Goal: Task Accomplishment & Management: Complete application form

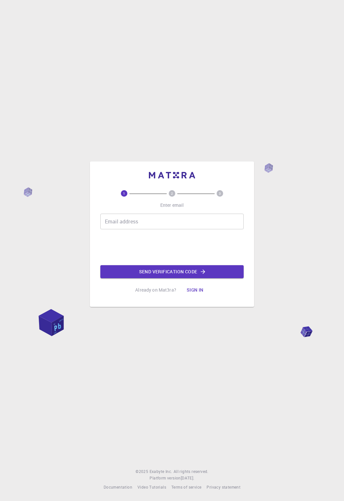
click at [113, 229] on div "Email address Email address" at bounding box center [172, 222] width 144 height 16
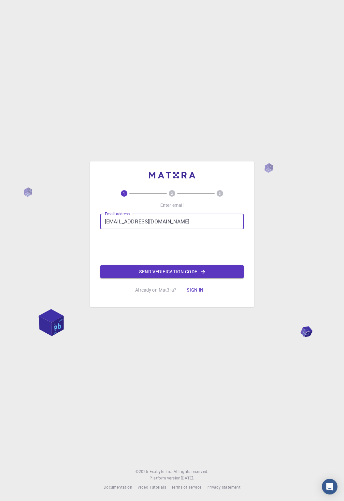
type input "[EMAIL_ADDRESS][DOMAIN_NAME]"
click at [193, 296] on button "Sign in" at bounding box center [195, 289] width 27 height 13
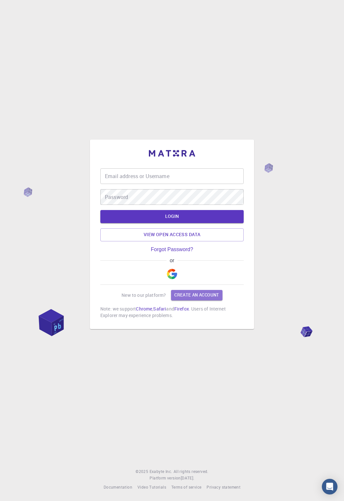
click at [204, 300] on link "Create an account" at bounding box center [196, 295] width 51 height 10
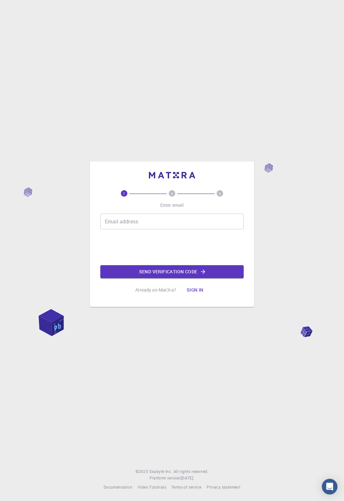
click at [179, 229] on input "Email address" at bounding box center [172, 222] width 144 height 16
click at [171, 229] on input "Email address" at bounding box center [172, 222] width 144 height 16
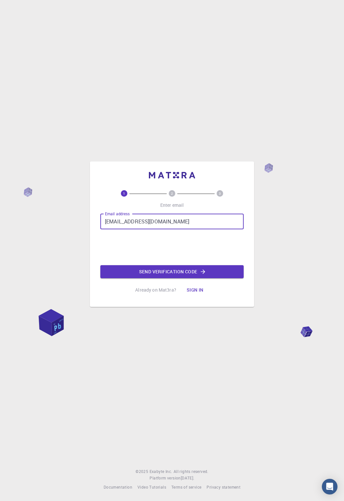
type input "[EMAIL_ADDRESS][DOMAIN_NAME]"
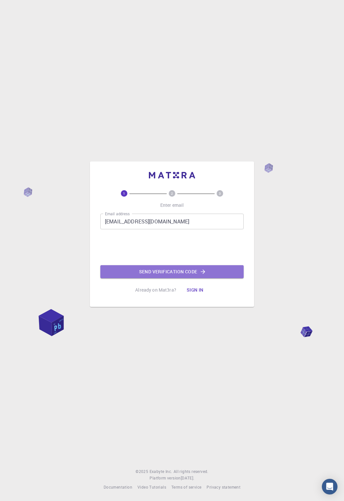
click at [210, 278] on button "Send verification code" at bounding box center [172, 271] width 144 height 13
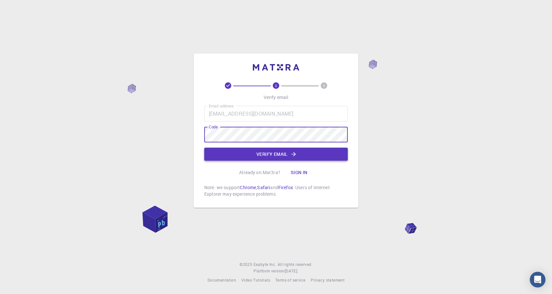
click at [321, 160] on button "Verify email" at bounding box center [276, 153] width 144 height 13
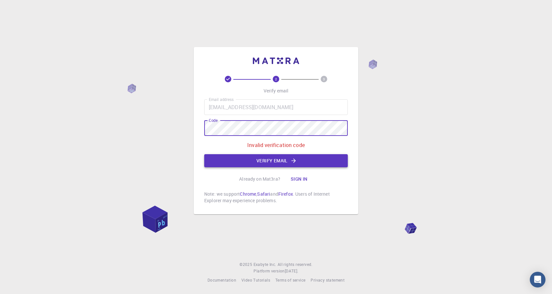
click at [311, 167] on button "Verify email" at bounding box center [276, 160] width 144 height 13
click at [295, 149] on p "Invalid verification code" at bounding box center [275, 145] width 57 height 8
click at [287, 149] on p "Invalid verification code" at bounding box center [275, 145] width 57 height 8
click at [344, 1] on div "2 3 Verify email Email address [EMAIL_ADDRESS][DOMAIN_NAME] Email address Code …" at bounding box center [276, 147] width 552 height 294
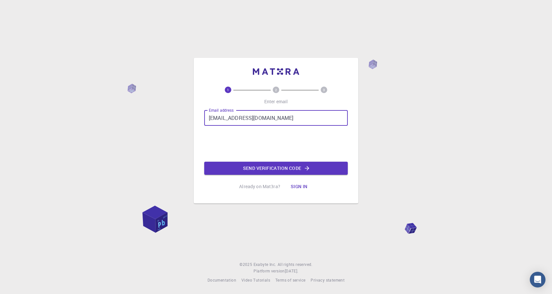
type input "[EMAIL_ADDRESS][DOMAIN_NAME]"
click at [309, 171] on icon "button" at bounding box center [307, 168] width 7 height 7
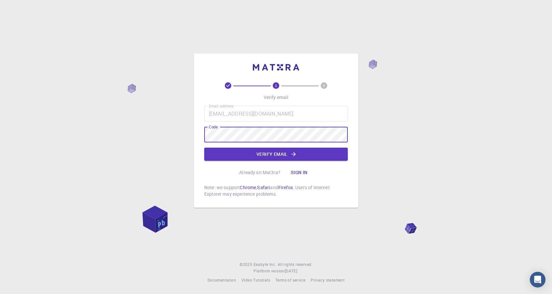
click at [414, 117] on div "2 3 Verify email Email address Xavi.nerv@gmail.com Email address Code Code Veri…" at bounding box center [276, 147] width 552 height 294
click at [332, 160] on button "Verify email" at bounding box center [276, 153] width 144 height 13
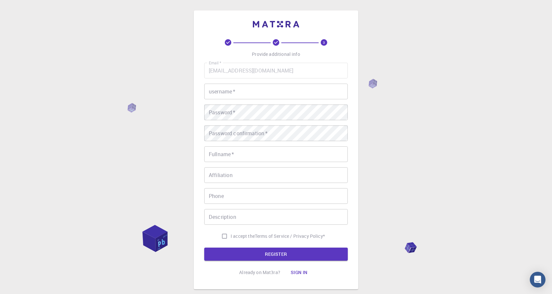
click at [287, 92] on input "username   *" at bounding box center [276, 91] width 144 height 16
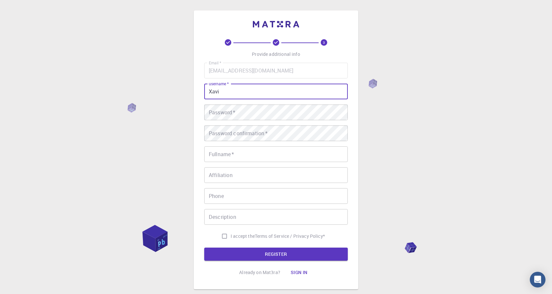
type input "Xavi"
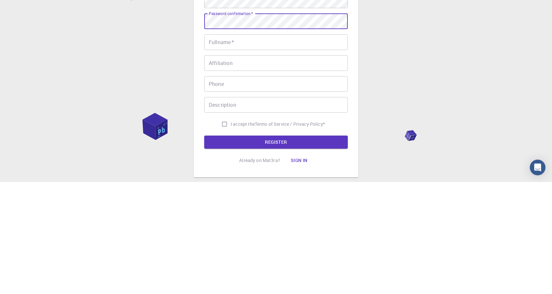
click at [324, 156] on input "Fullname   *" at bounding box center [276, 154] width 144 height 16
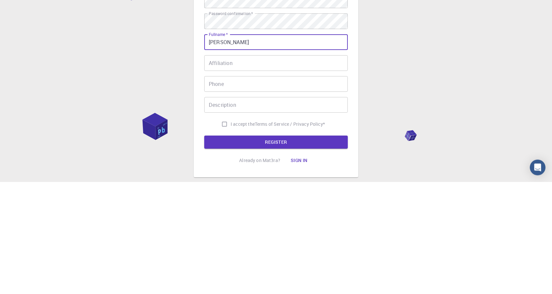
type input "Xavier"
click at [223, 238] on input "I accept the Terms of Service / Privacy Policy *" at bounding box center [224, 236] width 12 height 12
checkbox input "true"
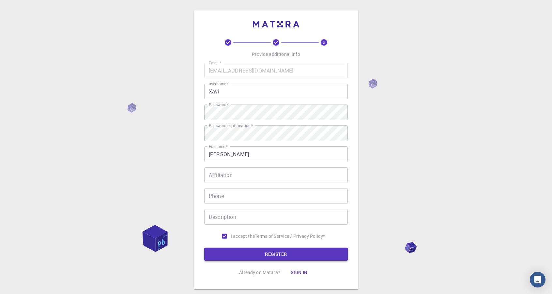
click at [318, 252] on button "REGISTER" at bounding box center [276, 253] width 144 height 13
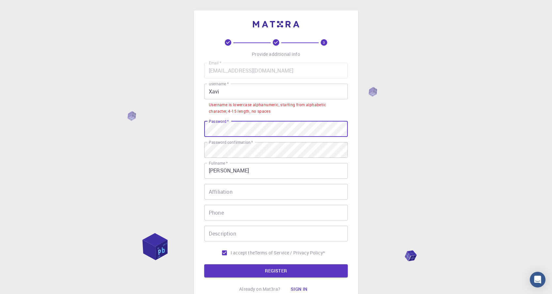
click at [271, 90] on input "Xavi" at bounding box center [276, 91] width 144 height 16
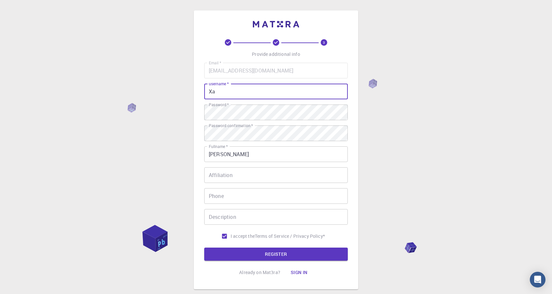
type input "X"
click at [316, 254] on button "REGISTER" at bounding box center [276, 253] width 144 height 13
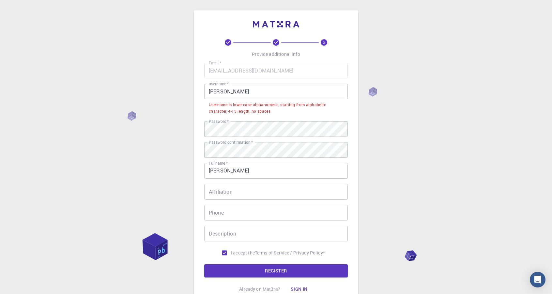
click at [210, 90] on input "Xavier" at bounding box center [276, 91] width 144 height 16
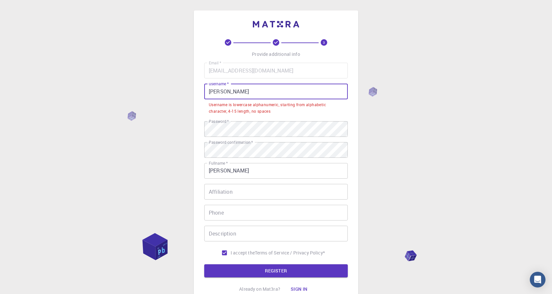
click at [395, 111] on div "3 Provide additional info Email   * Xavi.nerv@gmail.com Email   * username   * …" at bounding box center [276, 174] width 552 height 349
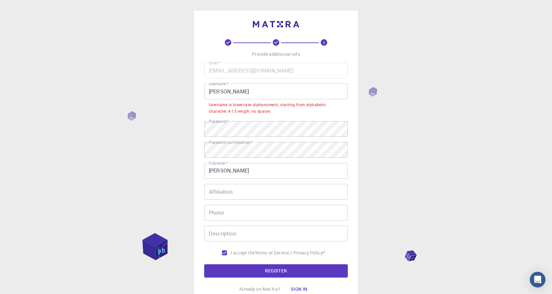
click at [273, 88] on input "Xavier" at bounding box center [276, 91] width 144 height 16
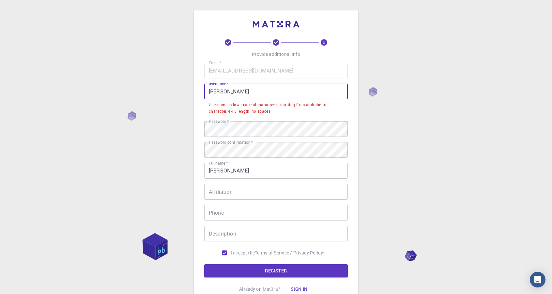
click at [212, 95] on input "Xavier" at bounding box center [276, 91] width 144 height 16
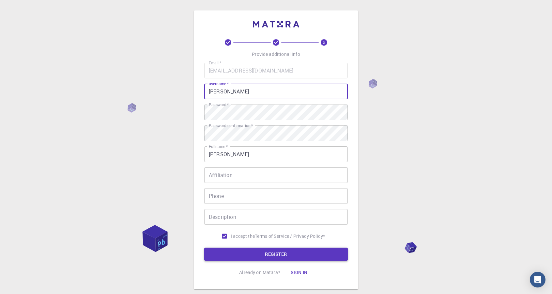
click at [318, 255] on button "REGISTER" at bounding box center [276, 253] width 144 height 13
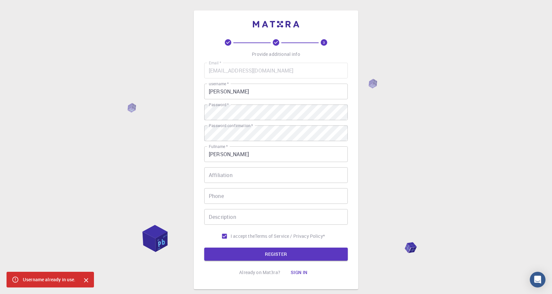
click at [282, 94] on input "xavier" at bounding box center [276, 91] width 144 height 16
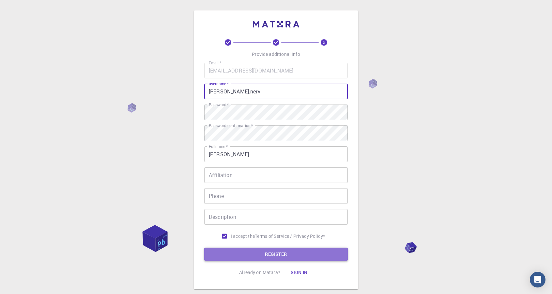
click at [321, 256] on button "REGISTER" at bounding box center [276, 253] width 144 height 13
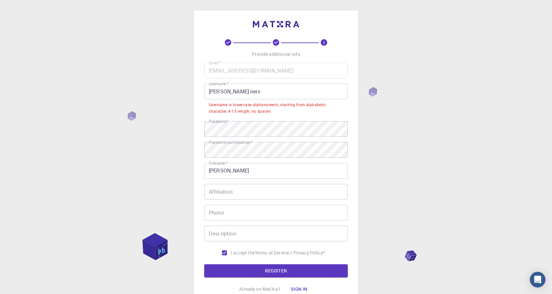
click at [302, 89] on input "xavier.nerv" at bounding box center [276, 91] width 144 height 16
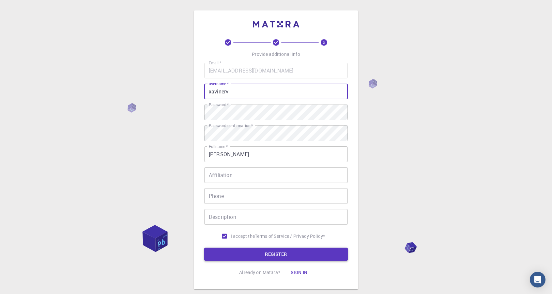
type input "xavinerv"
click at [321, 254] on button "REGISTER" at bounding box center [276, 253] width 144 height 13
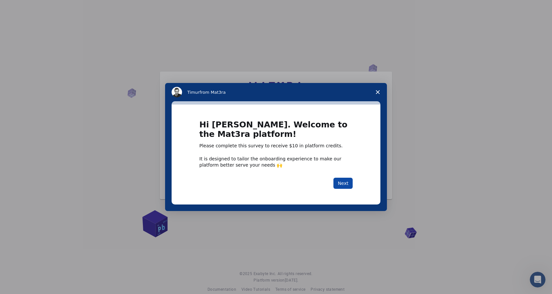
click at [346, 185] on button "Next" at bounding box center [342, 182] width 19 height 11
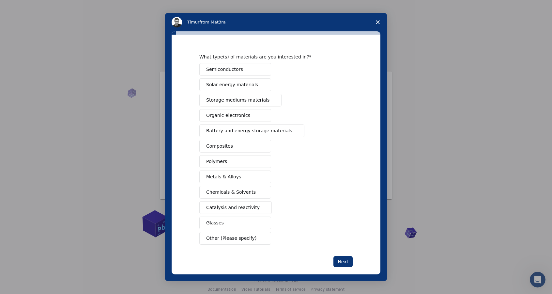
scroll to position [18, 0]
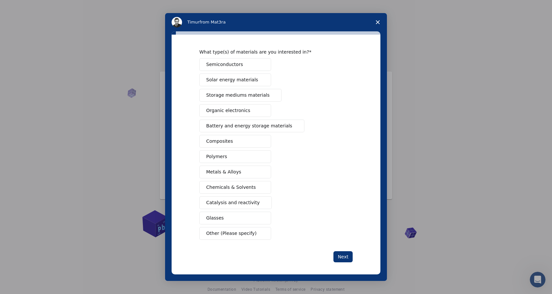
click at [245, 217] on button "Glasses" at bounding box center [235, 217] width 72 height 13
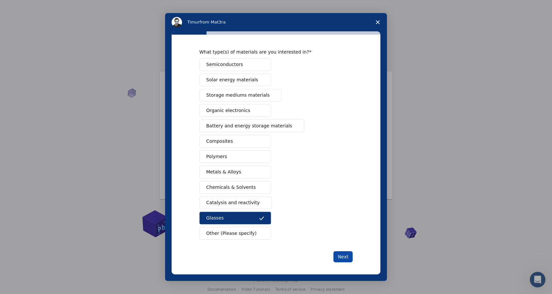
click at [343, 251] on button "Next" at bounding box center [342, 256] width 19 height 11
